Goal: Information Seeking & Learning: Learn about a topic

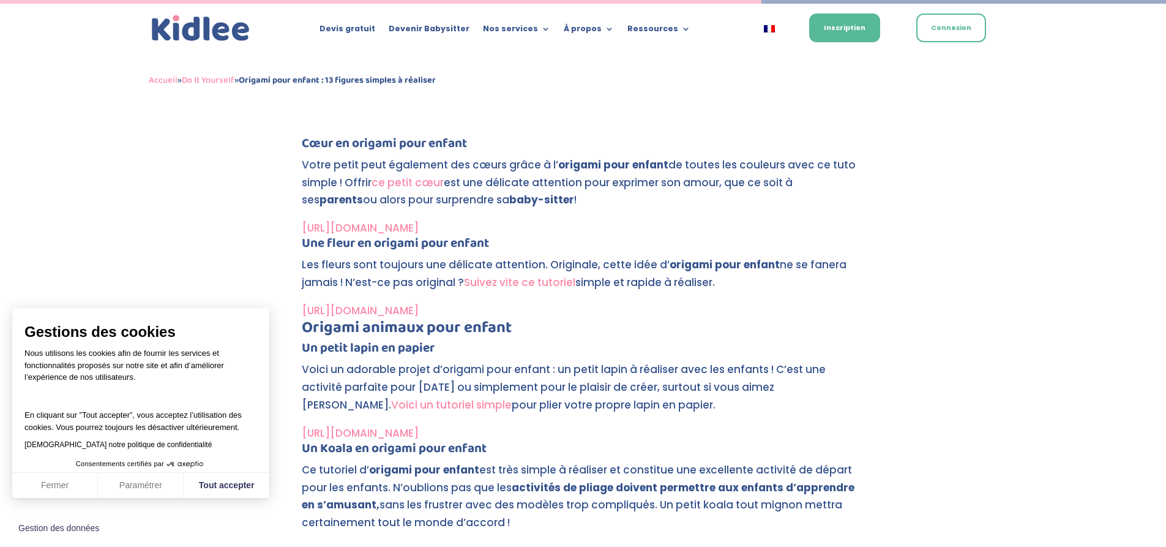
scroll to position [3579, 0]
click at [372, 306] on link "[URL][DOMAIN_NAME]" at bounding box center [360, 309] width 117 height 15
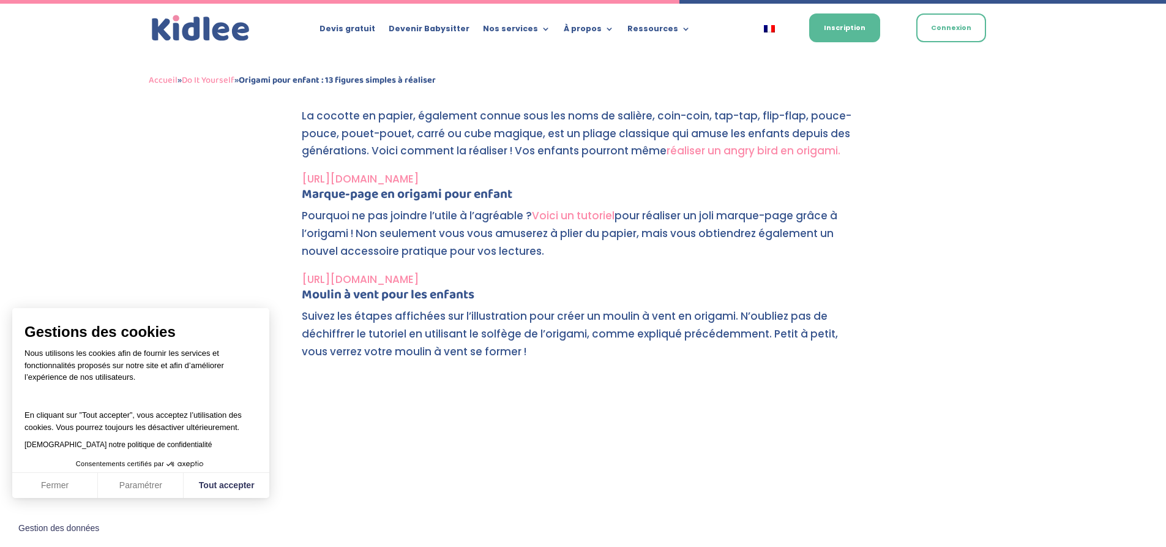
scroll to position [3057, 0]
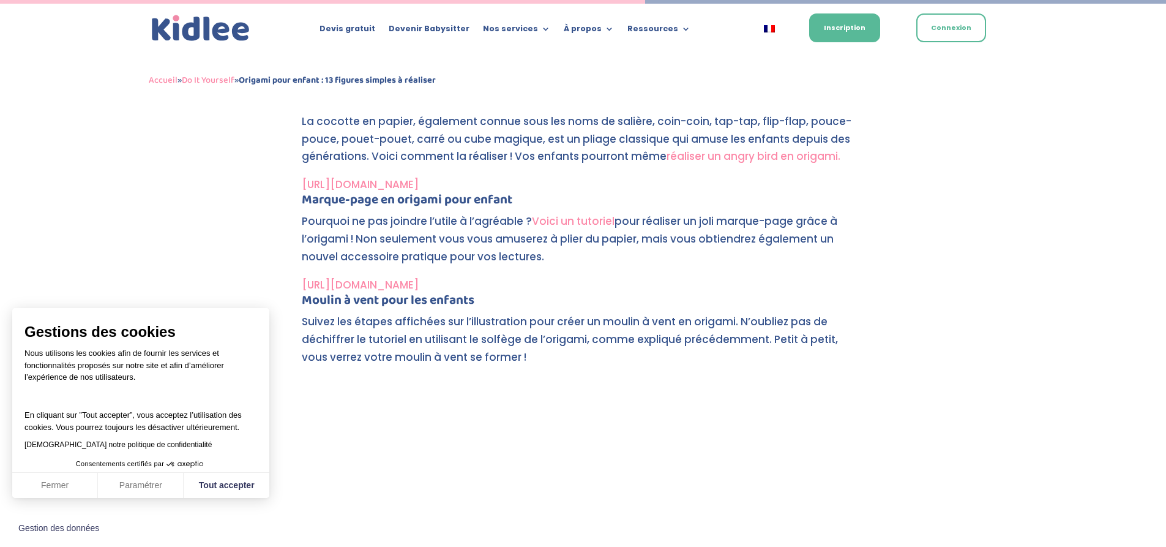
click at [365, 283] on link "[URL][DOMAIN_NAME]" at bounding box center [360, 284] width 117 height 15
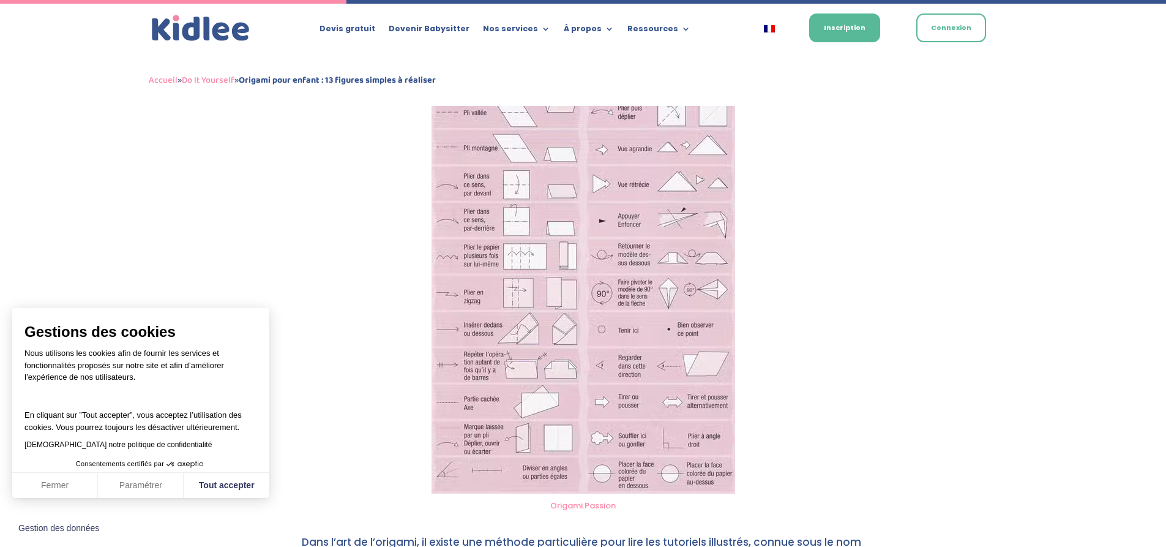
scroll to position [1910, 0]
